Goal: Check status: Check status

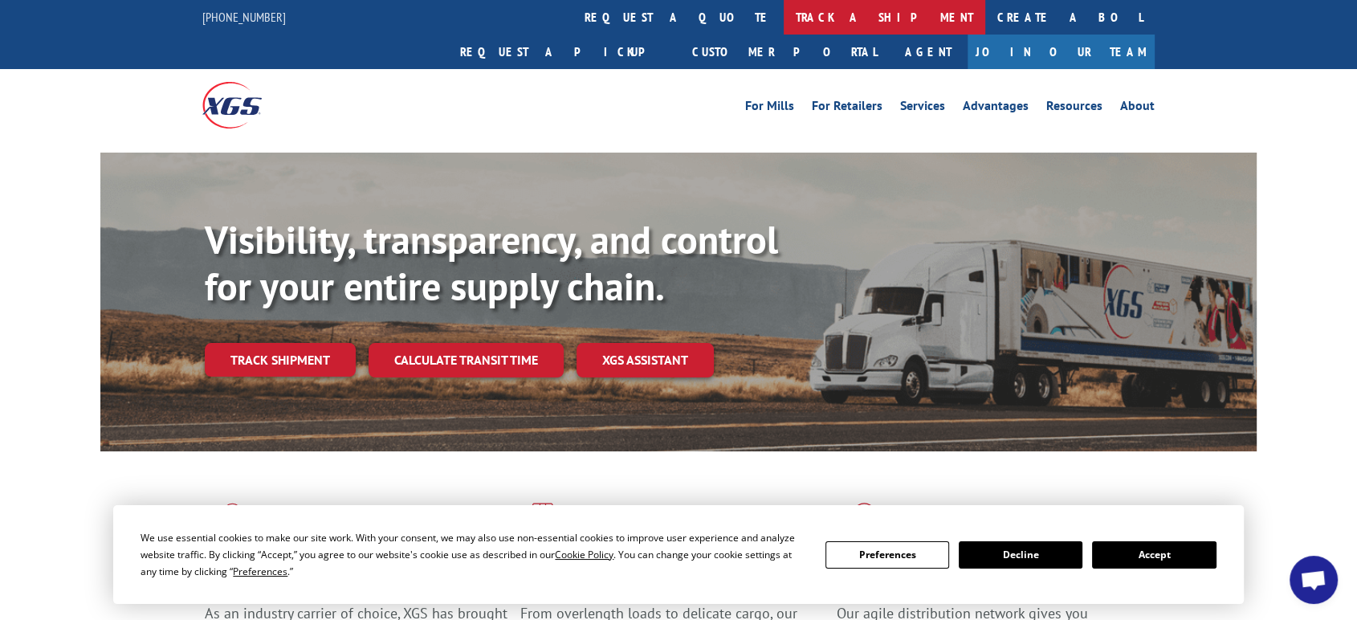
click at [784, 15] on link "track a shipment" at bounding box center [885, 17] width 202 height 35
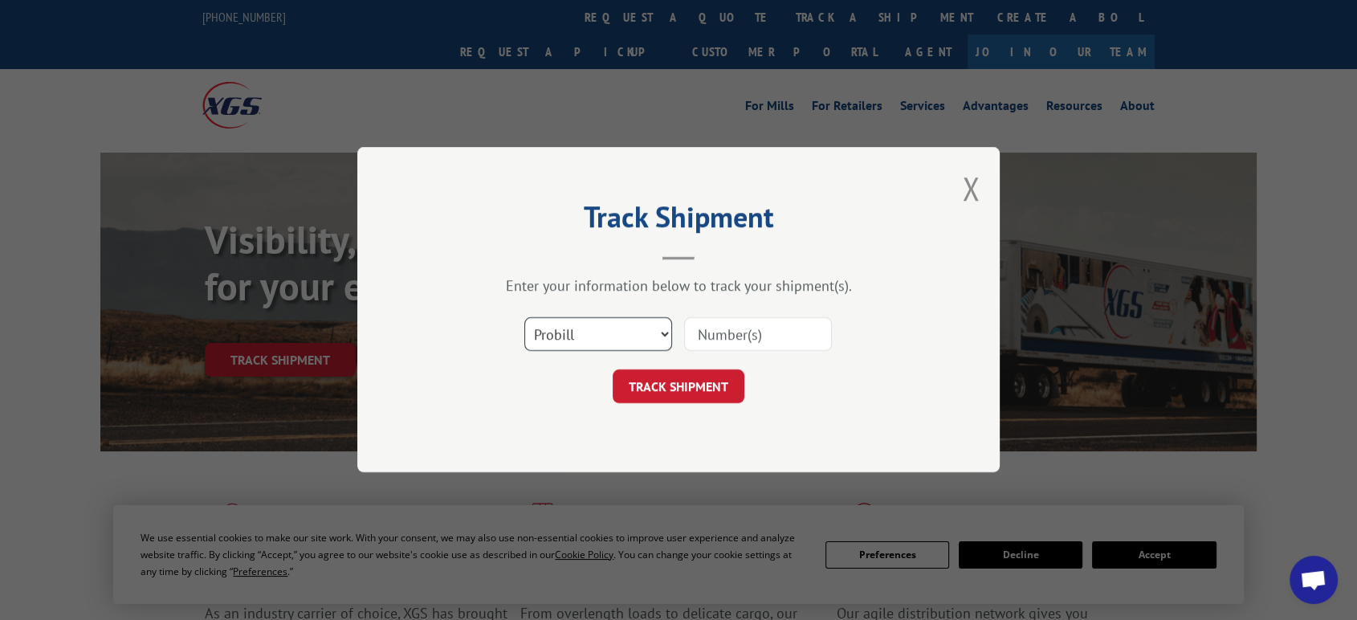
click at [614, 344] on select "Select category... Probill BOL PO" at bounding box center [599, 335] width 148 height 34
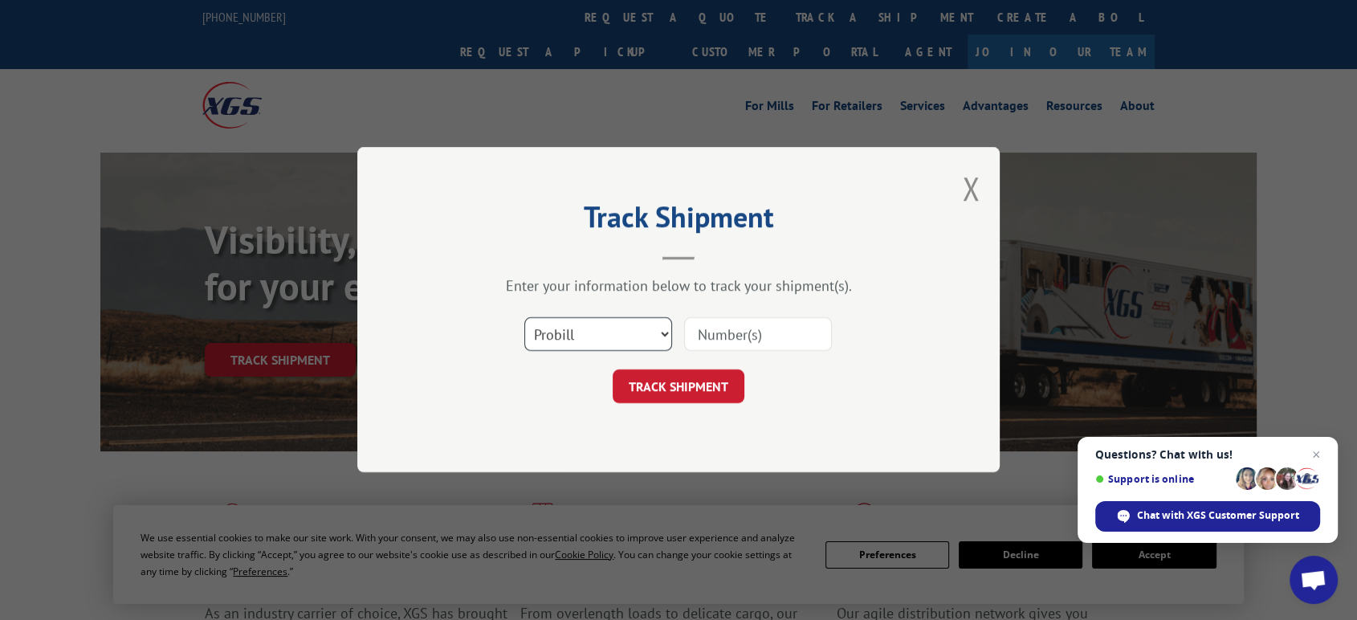
select select "po"
click at [525, 318] on select "Select category... Probill BOL PO" at bounding box center [599, 335] width 148 height 34
click at [731, 341] on input at bounding box center [758, 335] width 148 height 34
type input "06522783"
click at [613, 370] on button "TRACK SHIPMENT" at bounding box center [679, 387] width 132 height 34
